Goal: Information Seeking & Learning: Find specific fact

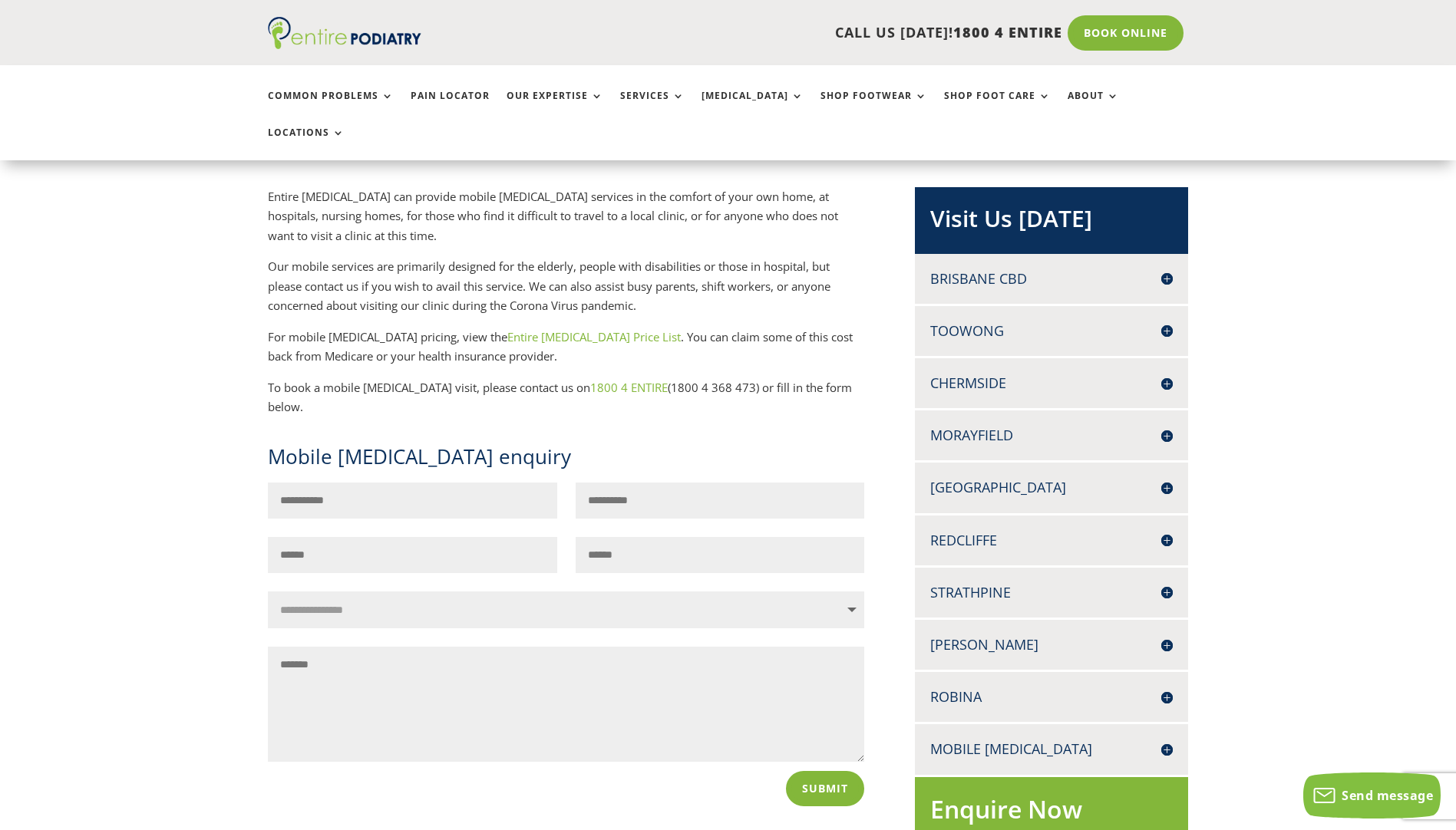
scroll to position [307, 0]
click at [524, 328] on link "Entire [MEDICAL_DATA] Price List" at bounding box center [594, 336] width 173 height 15
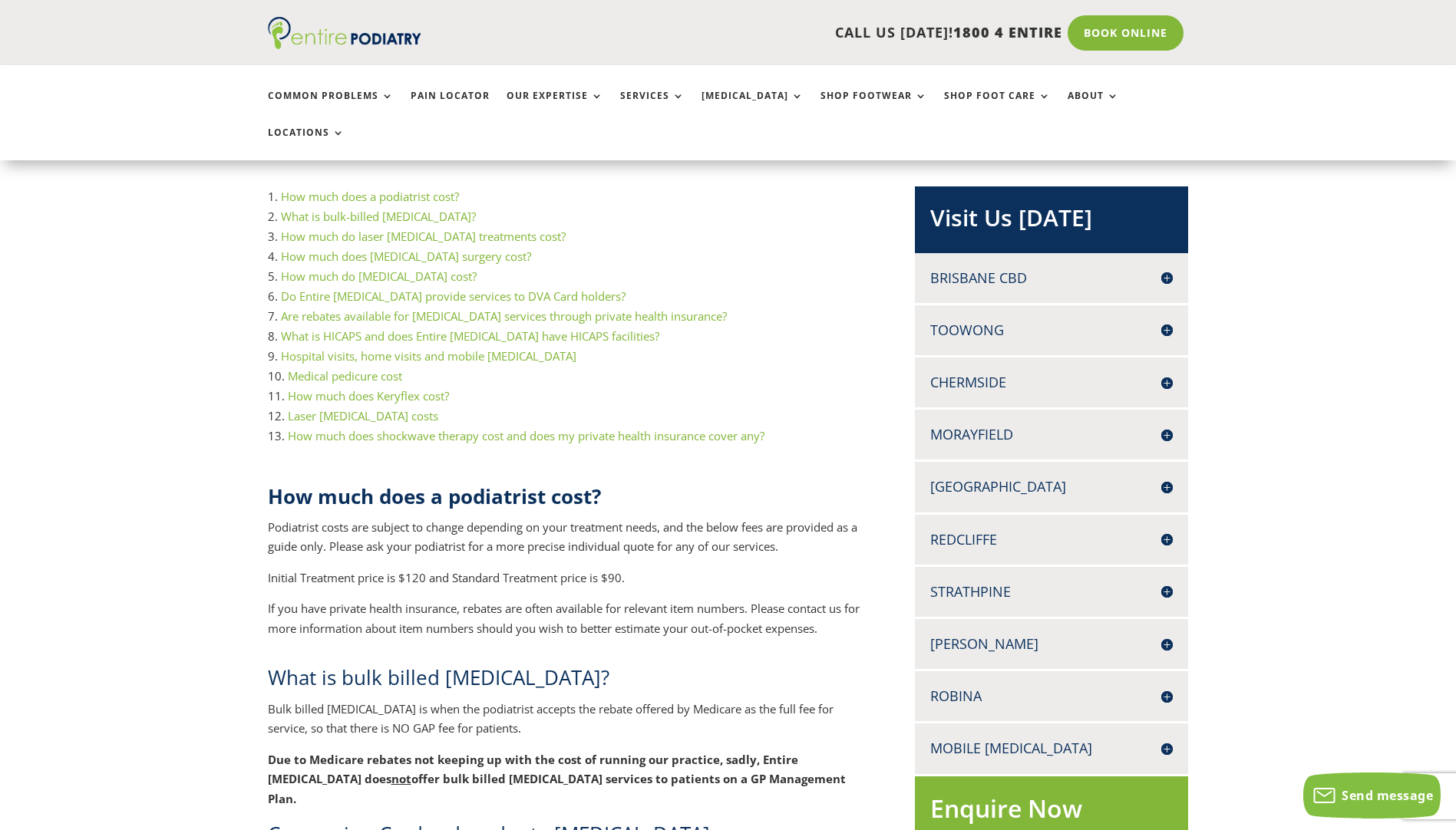
scroll to position [307, 0]
click at [1163, 634] on h4 "[PERSON_NAME]" at bounding box center [1052, 643] width 243 height 19
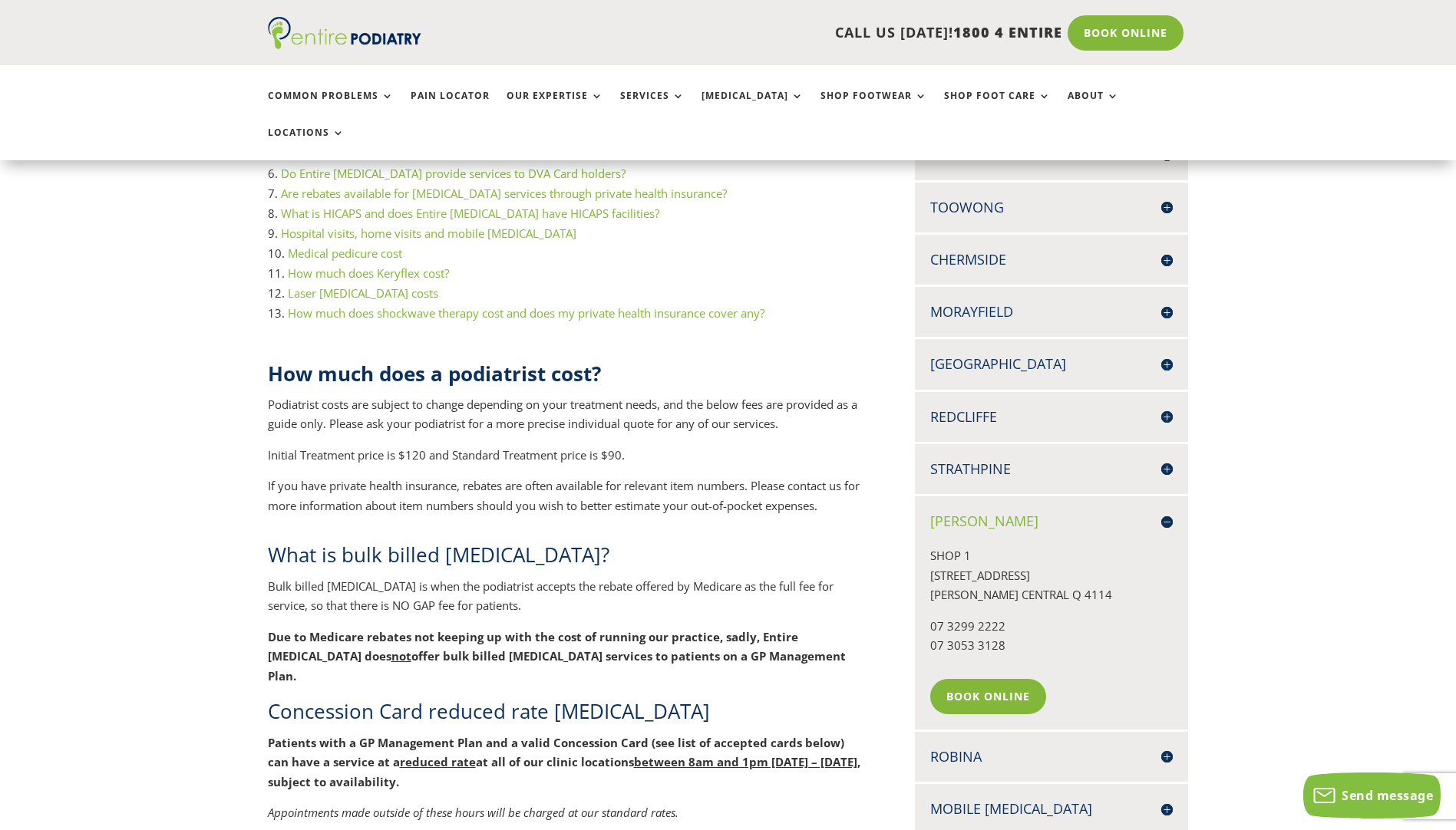
scroll to position [430, 0]
click at [1162, 511] on h4 "[PERSON_NAME]" at bounding box center [1052, 520] width 243 height 19
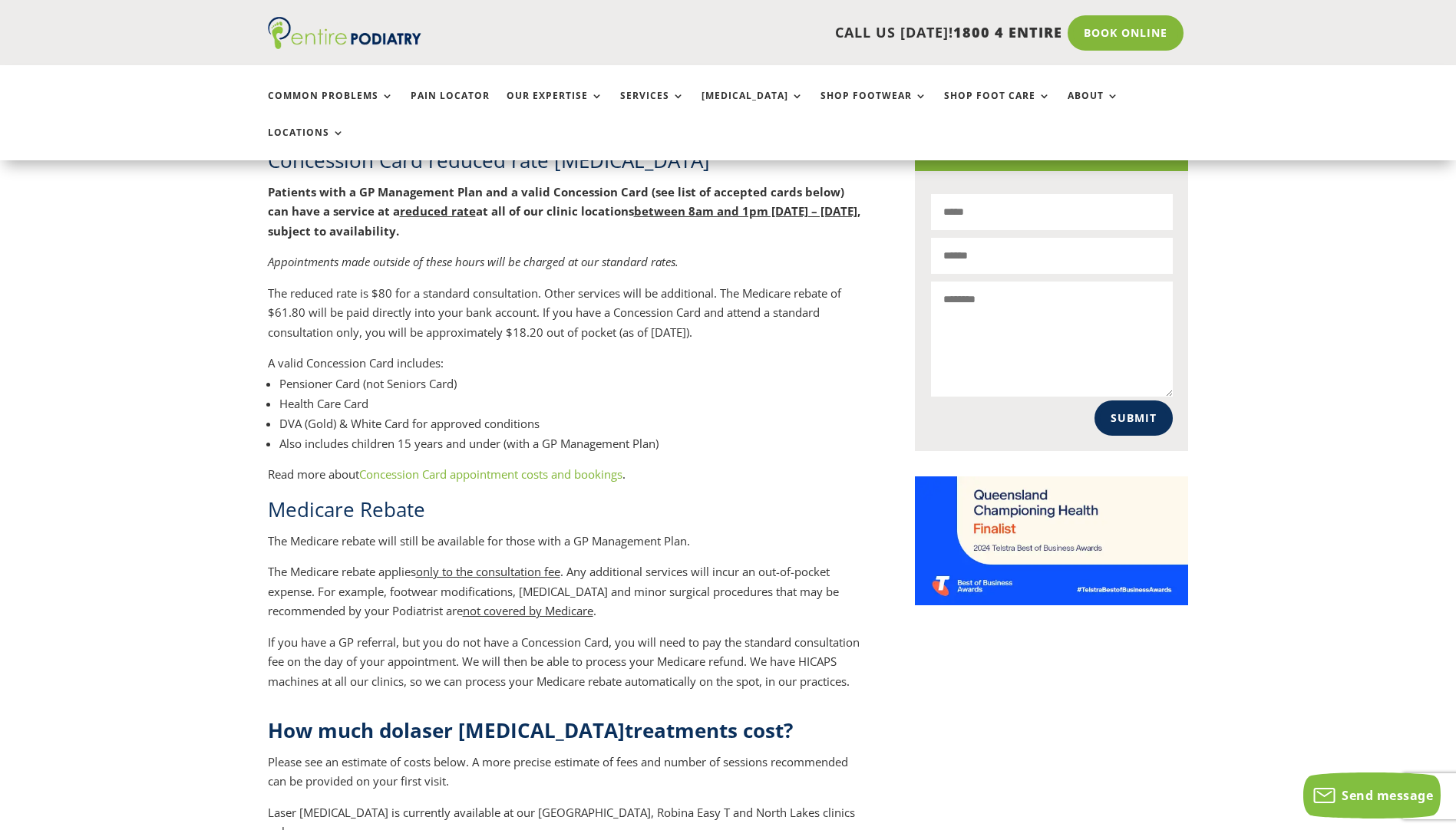
scroll to position [982, 0]
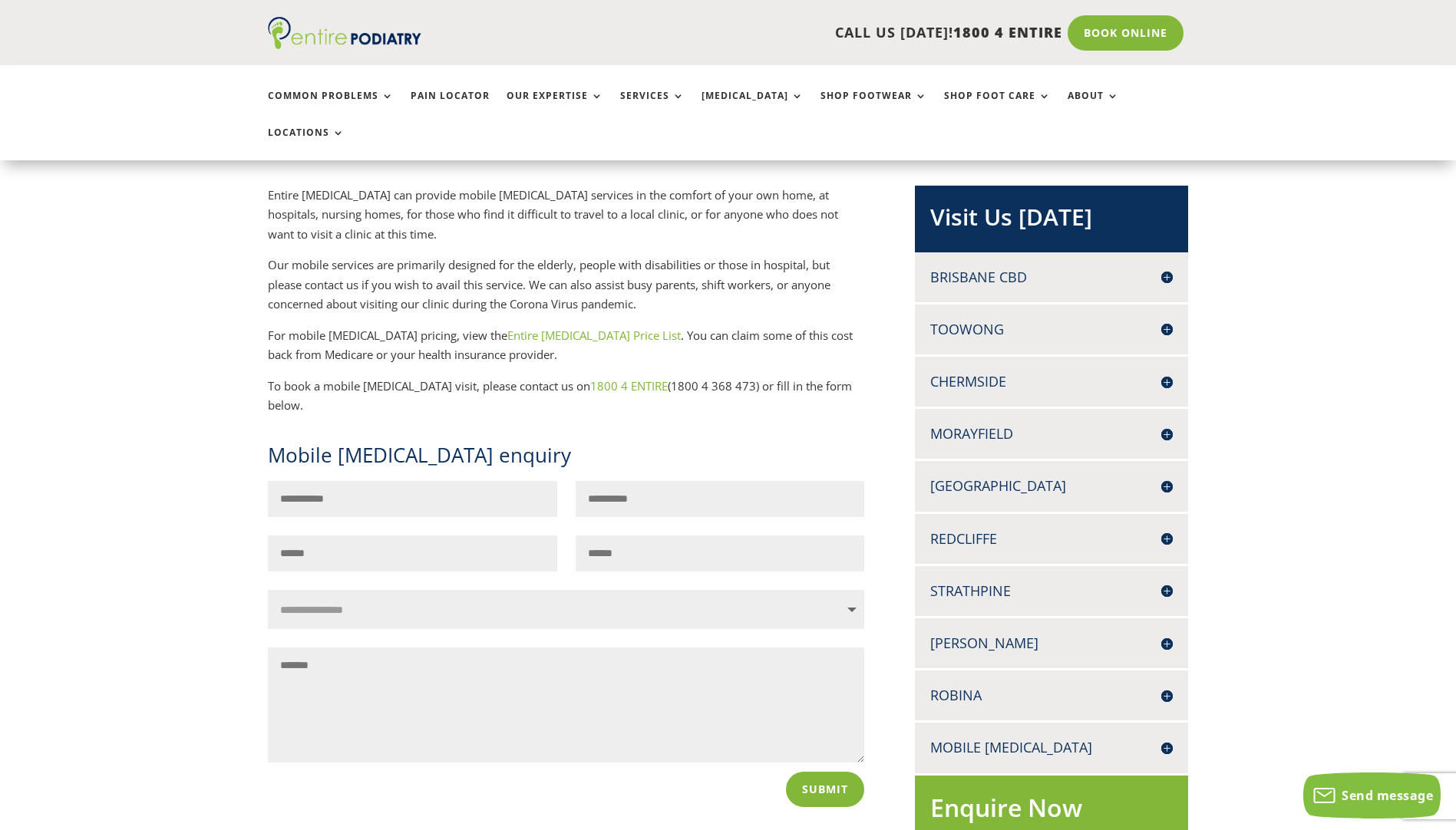
scroll to position [62, 0]
